Goal: Transaction & Acquisition: Purchase product/service

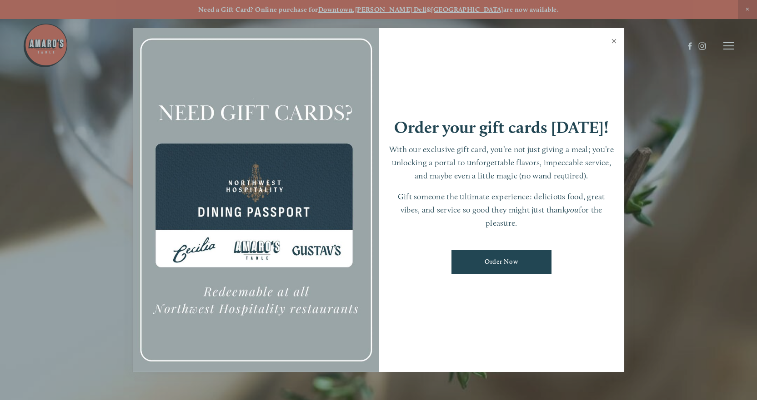
click at [607, 37] on link "Close" at bounding box center [614, 42] width 18 height 25
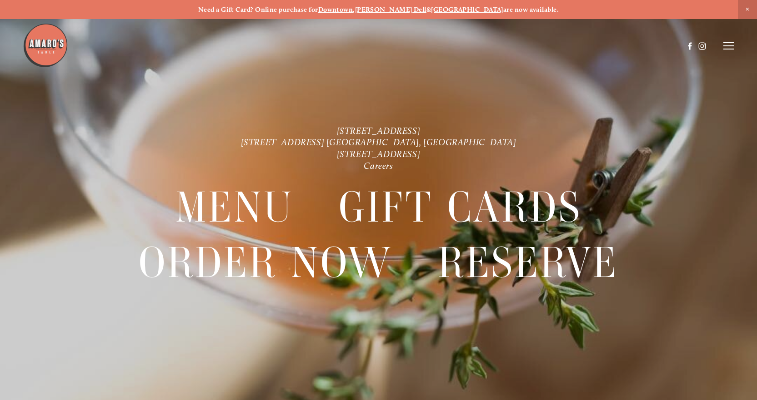
click at [722, 49] on header "Menu Order Now Visit Gallery 0" at bounding box center [378, 46] width 711 height 92
click at [725, 49] on icon at bounding box center [728, 46] width 11 height 8
click at [584, 49] on span "Order Now" at bounding box center [591, 46] width 32 height 8
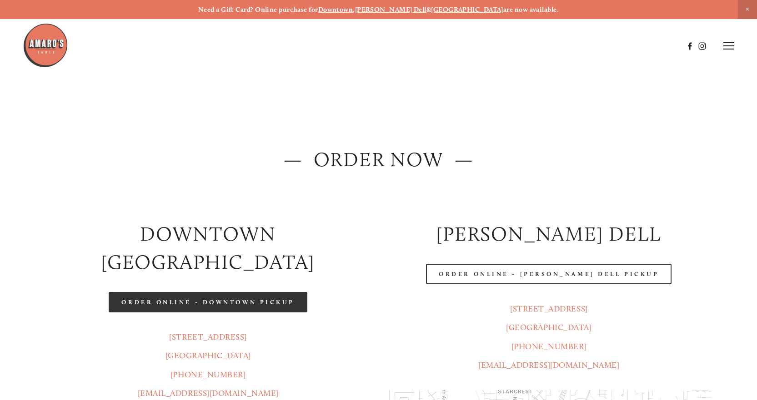
click at [252, 292] on link "Order Online - Downtown pickup" at bounding box center [208, 302] width 199 height 20
